Goal: Download file/media

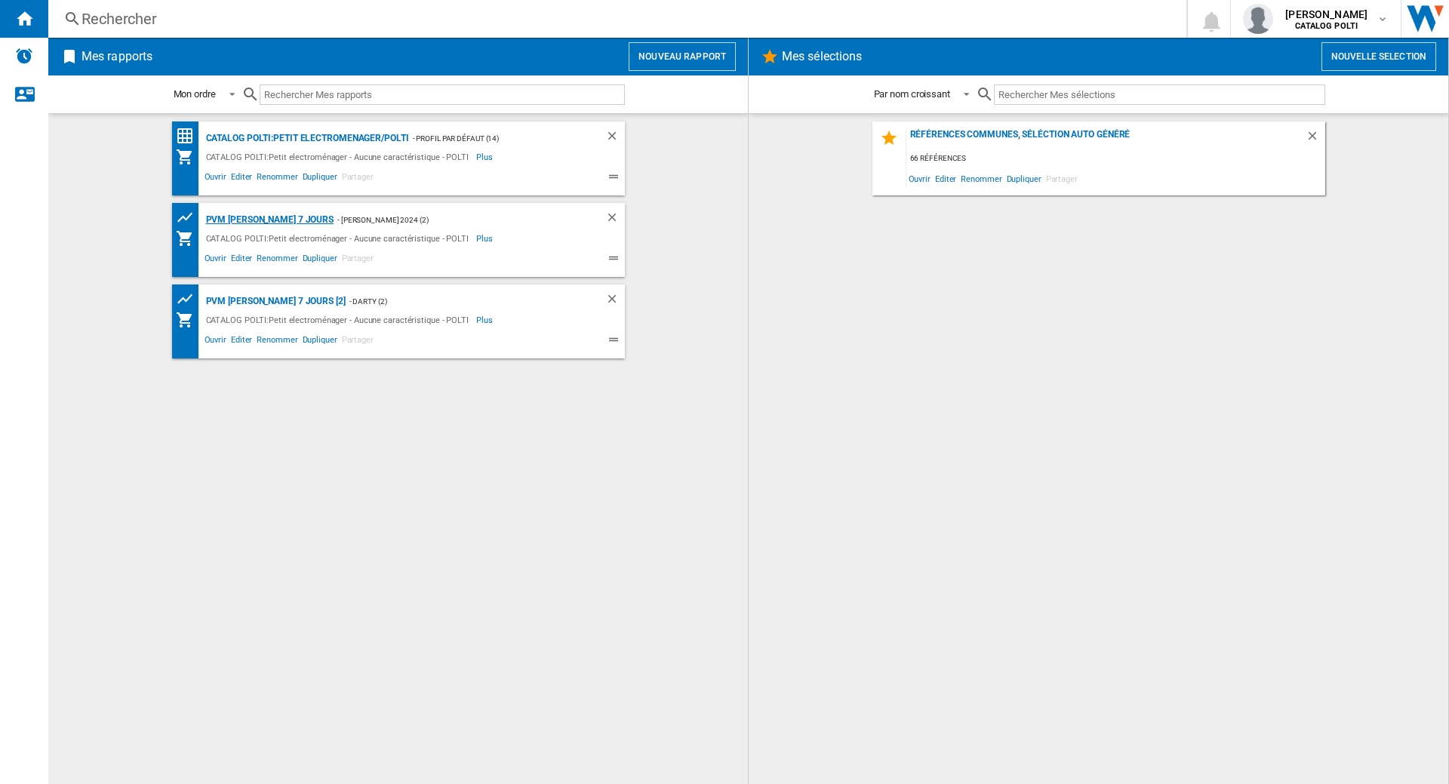
click at [275, 224] on div "PVM [PERSON_NAME] 7 jours" at bounding box center [268, 220] width 132 height 19
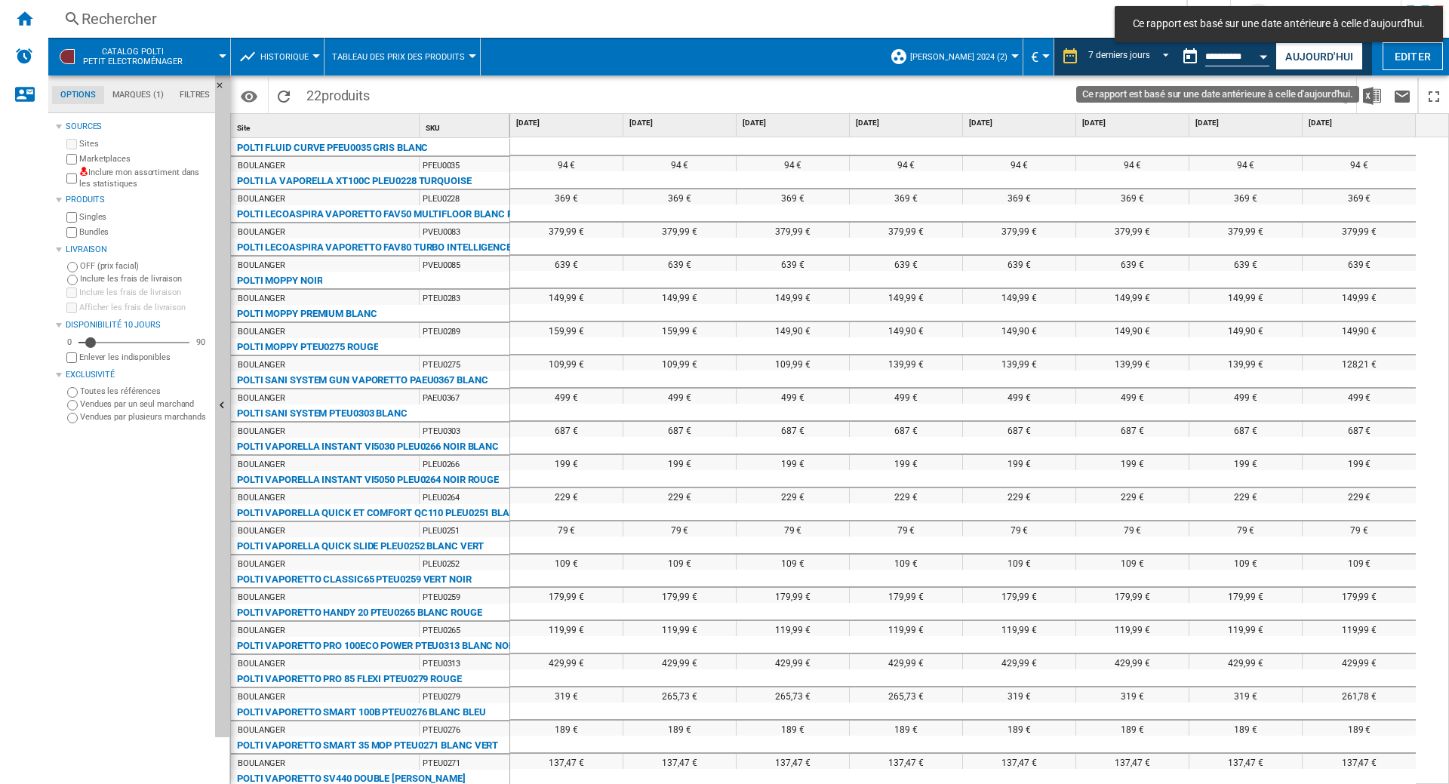
click at [1178, 57] on button "Ce rapport est basé sur une date antérieure à celle d'aujourd'hui." at bounding box center [1190, 57] width 30 height 30
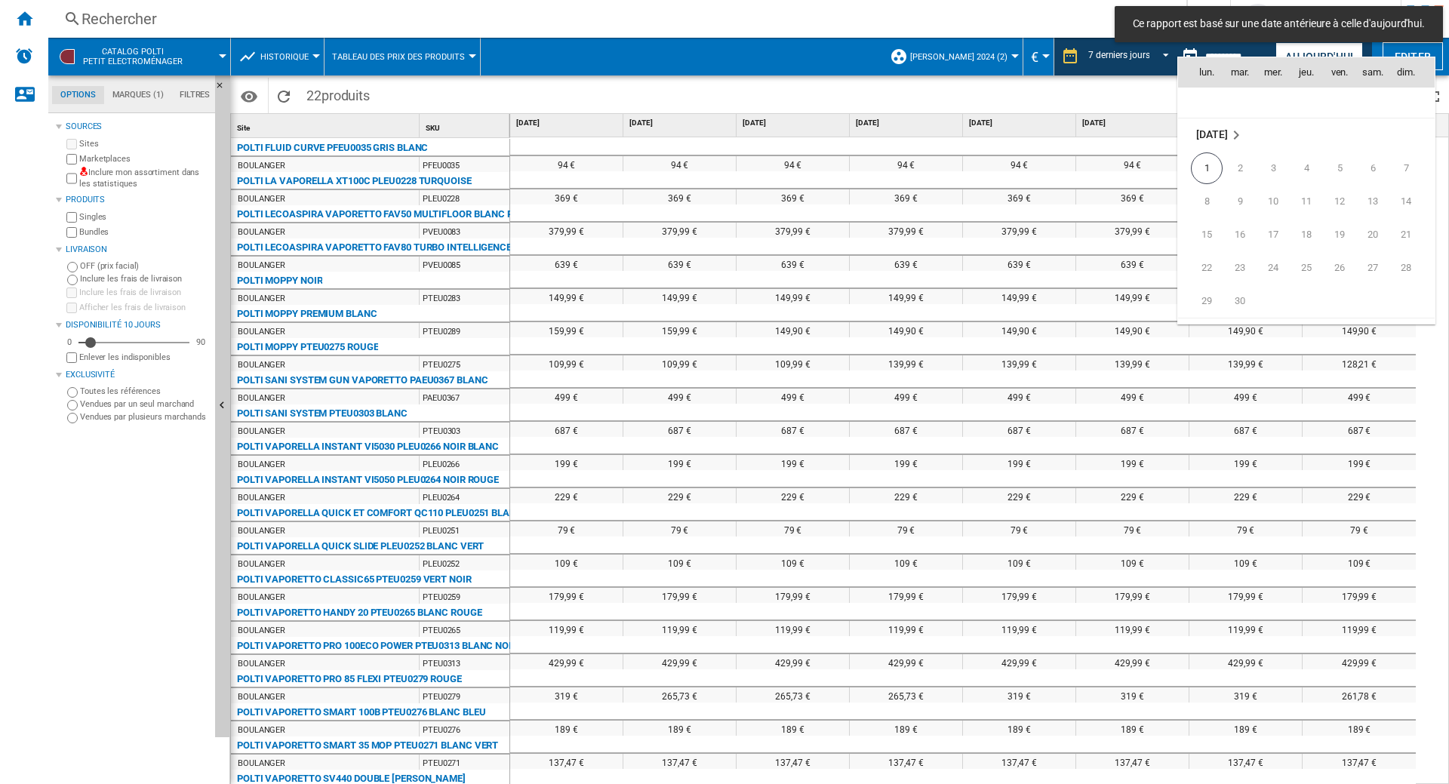
scroll to position [7200, 0]
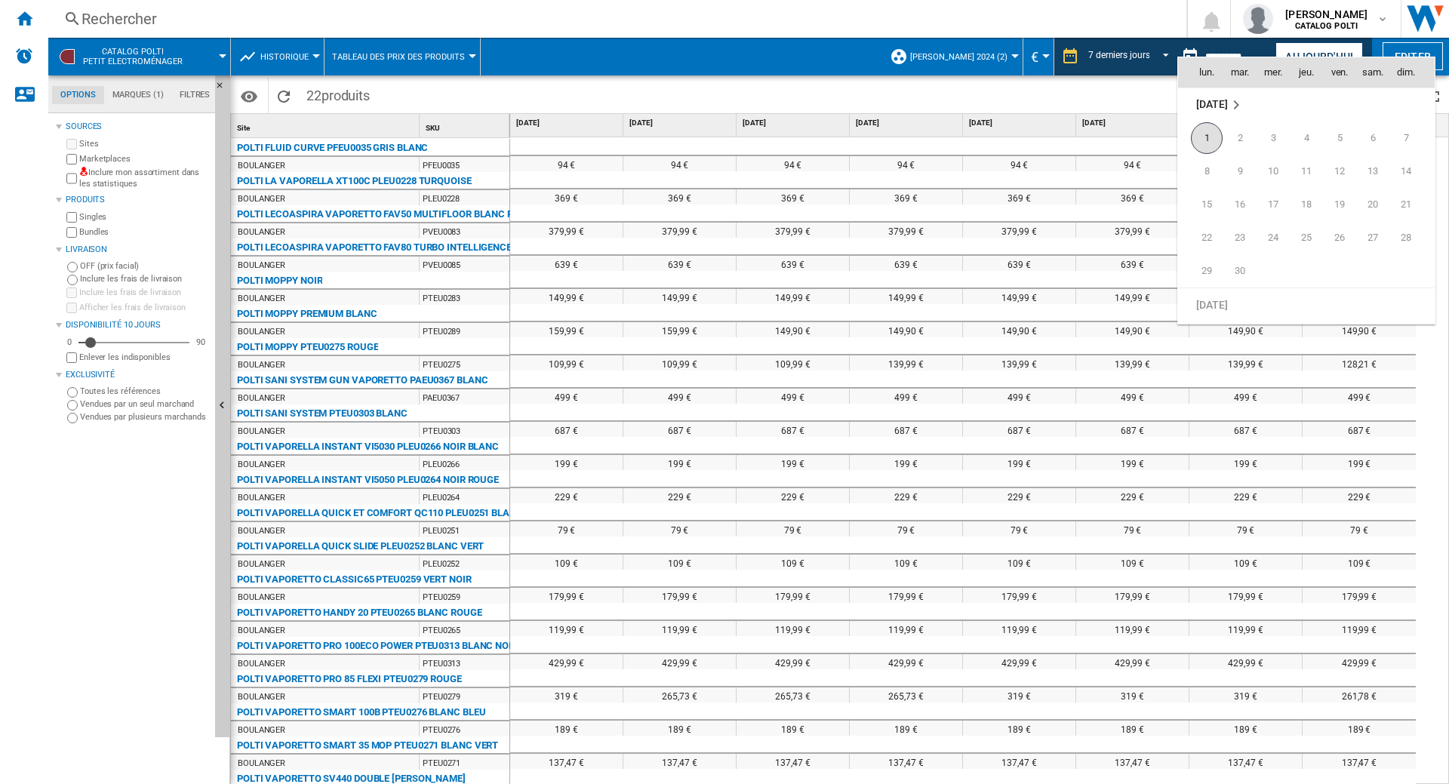
click at [1207, 137] on span "1" at bounding box center [1207, 138] width 32 height 32
type input "**********"
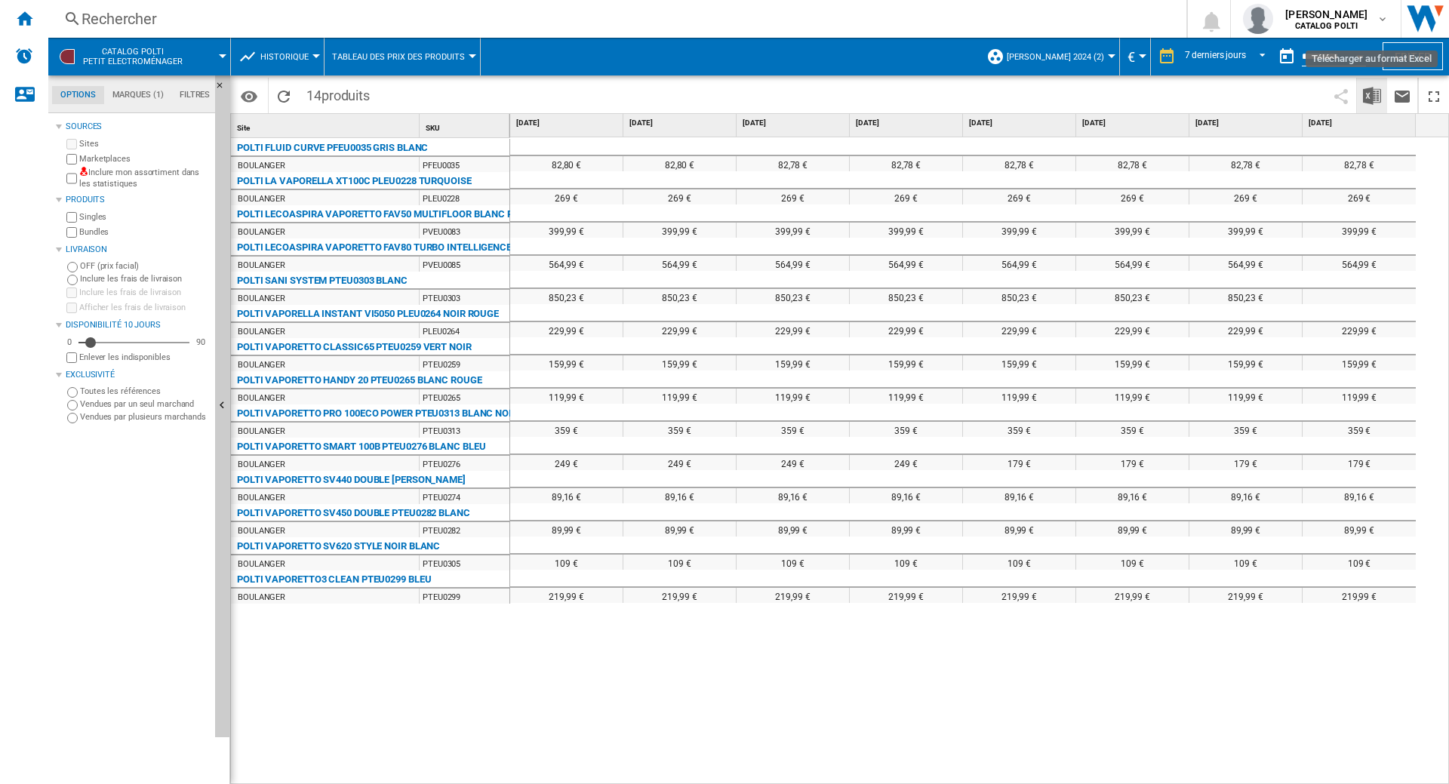
click at [1373, 97] on img "Télécharger au format Excel" at bounding box center [1372, 96] width 18 height 18
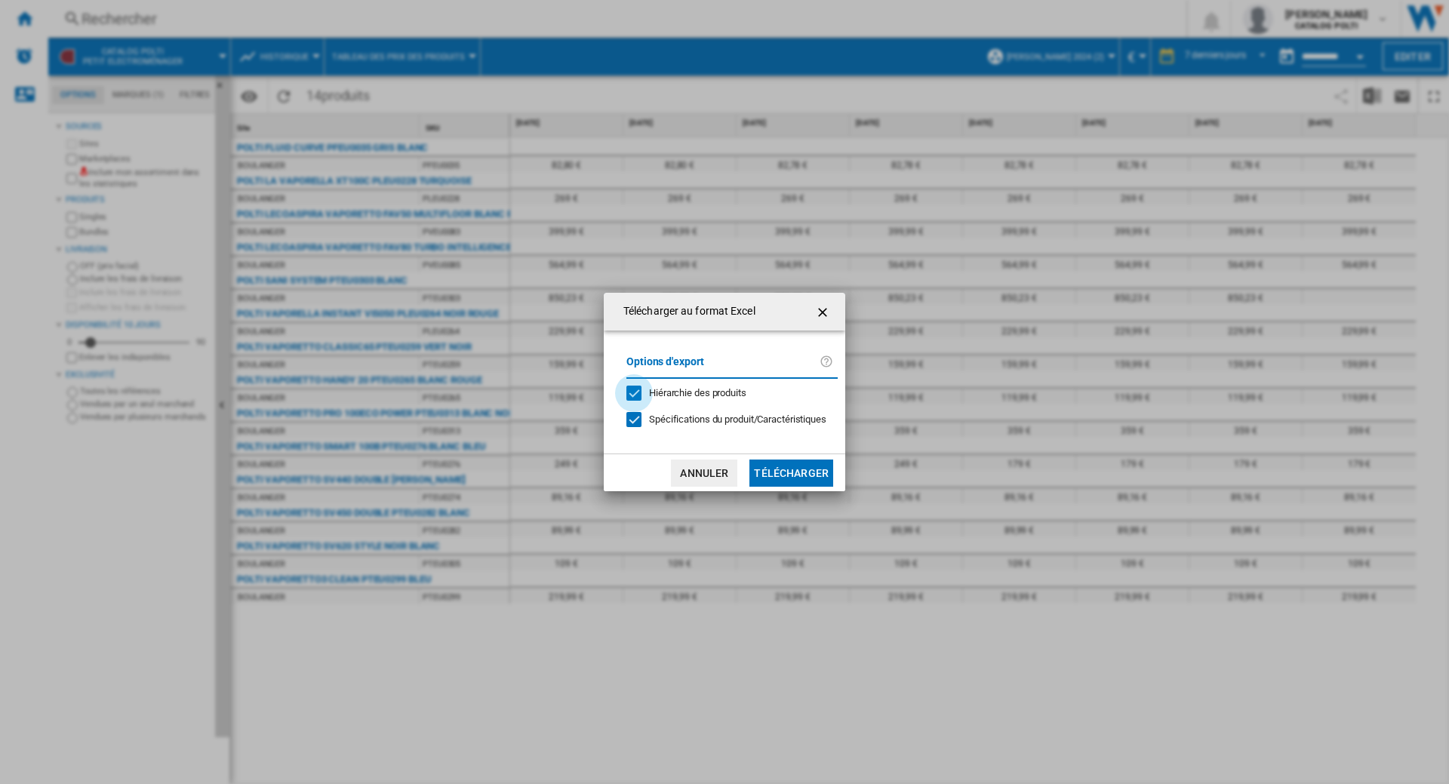
drag, startPoint x: 639, startPoint y: 389, endPoint x: 642, endPoint y: 402, distance: 13.2
click at [636, 392] on div "Hiérarchie des produits" at bounding box center [633, 393] width 15 height 15
click at [636, 416] on div at bounding box center [633, 419] width 15 height 15
click at [780, 474] on button "Télécharger" at bounding box center [791, 473] width 84 height 27
